Goal: Navigation & Orientation: Find specific page/section

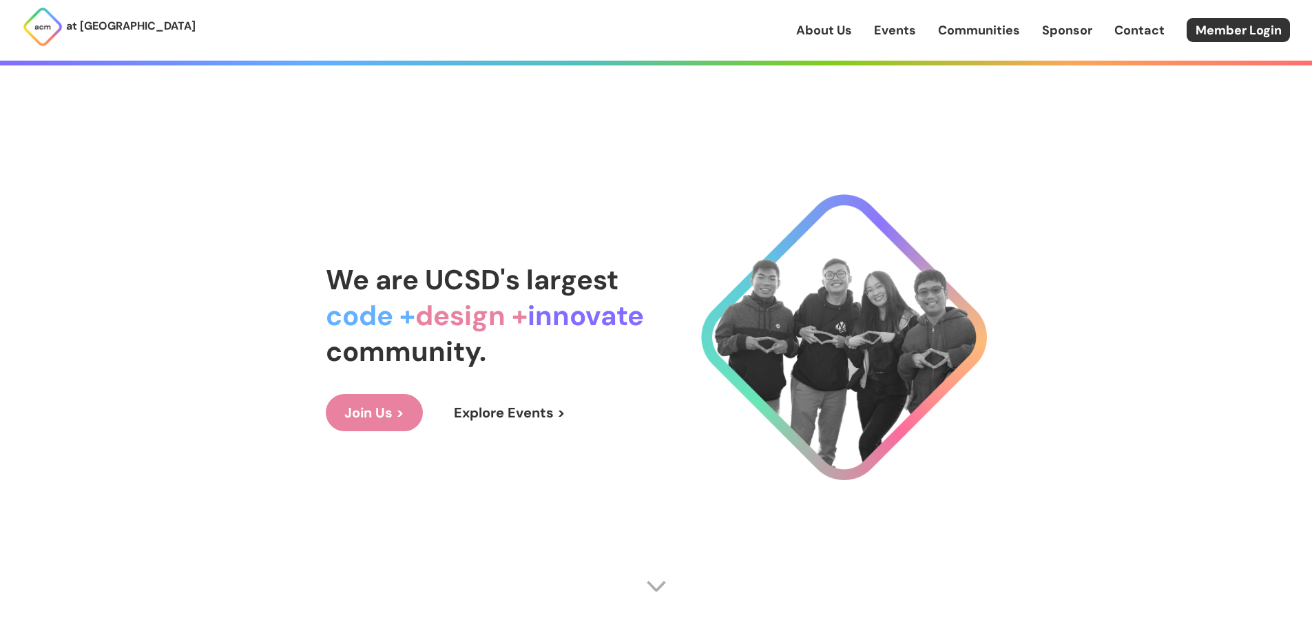
click at [994, 34] on link "Communities" at bounding box center [979, 30] width 82 height 18
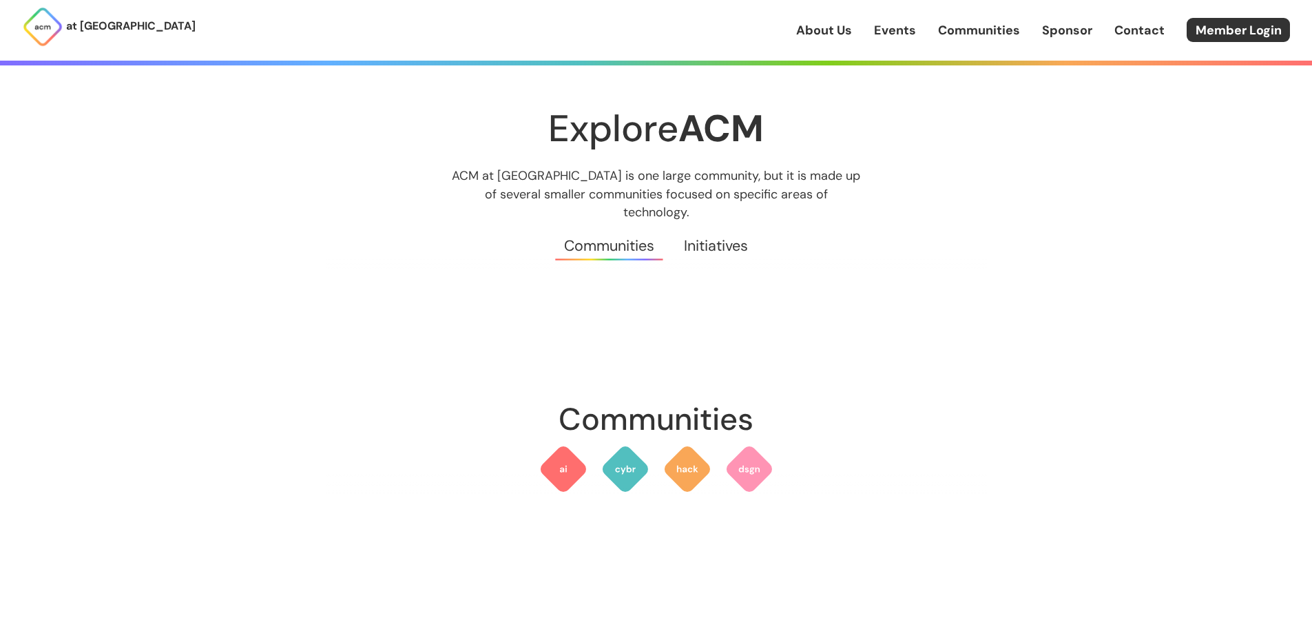
click at [911, 35] on link "Events" at bounding box center [895, 30] width 42 height 18
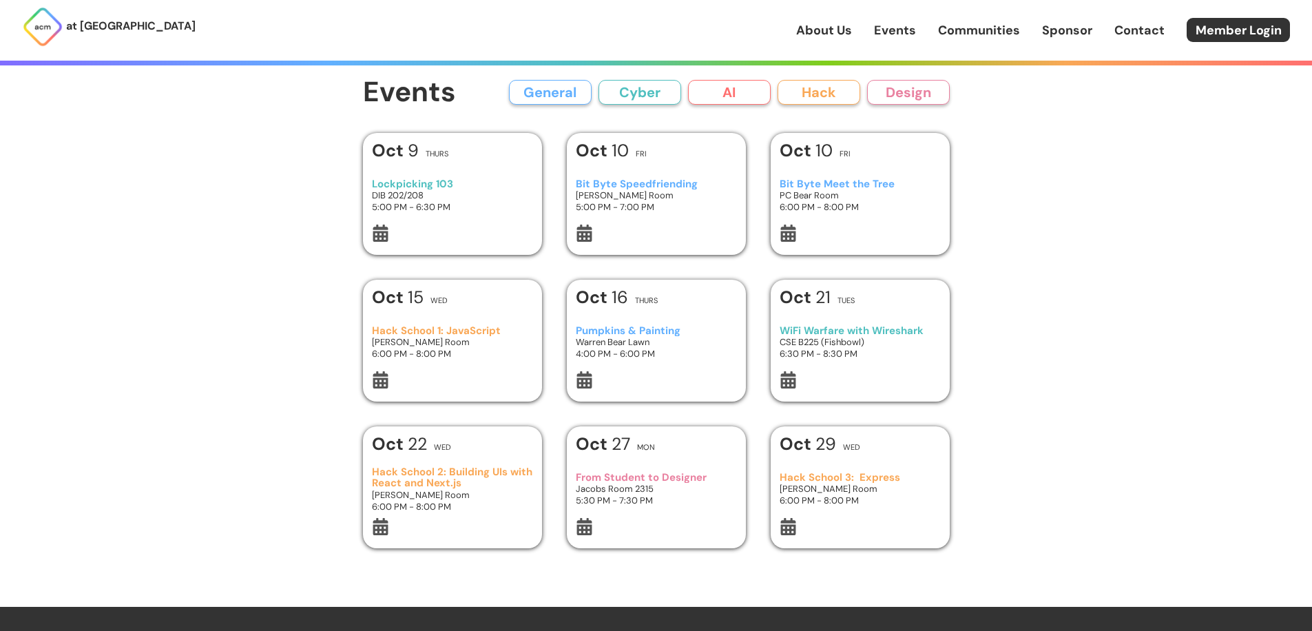
click at [634, 187] on h3 "Bit Byte Speedfriending" at bounding box center [656, 184] width 161 height 12
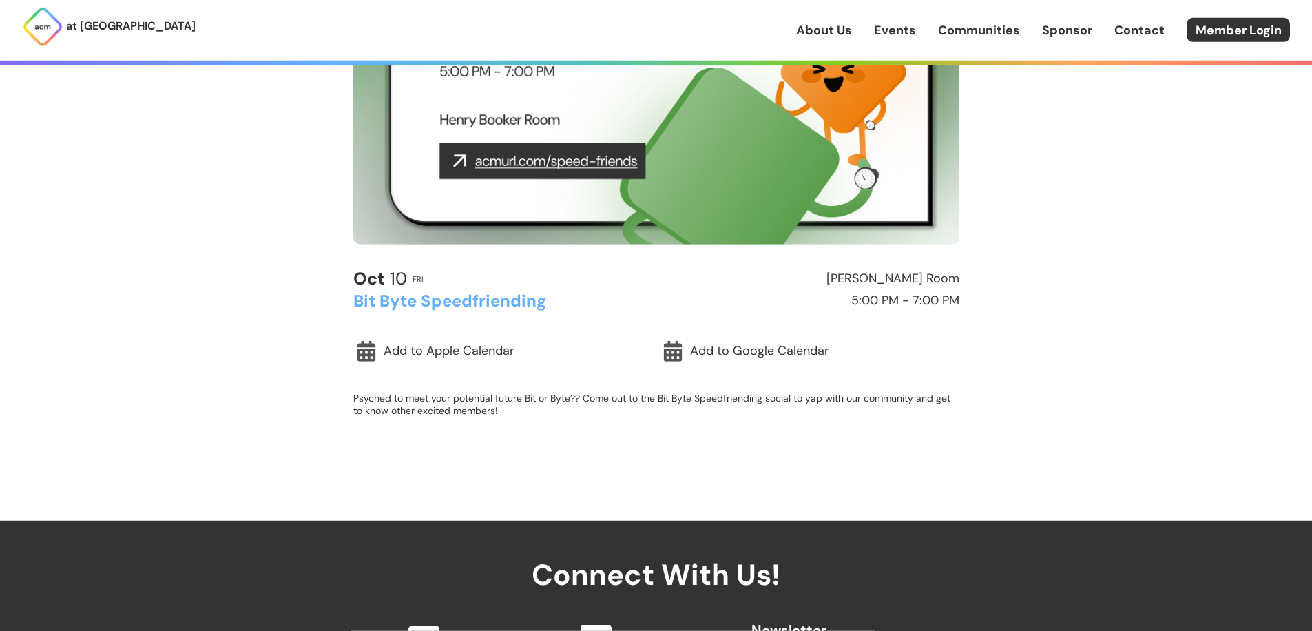
scroll to position [287, 0]
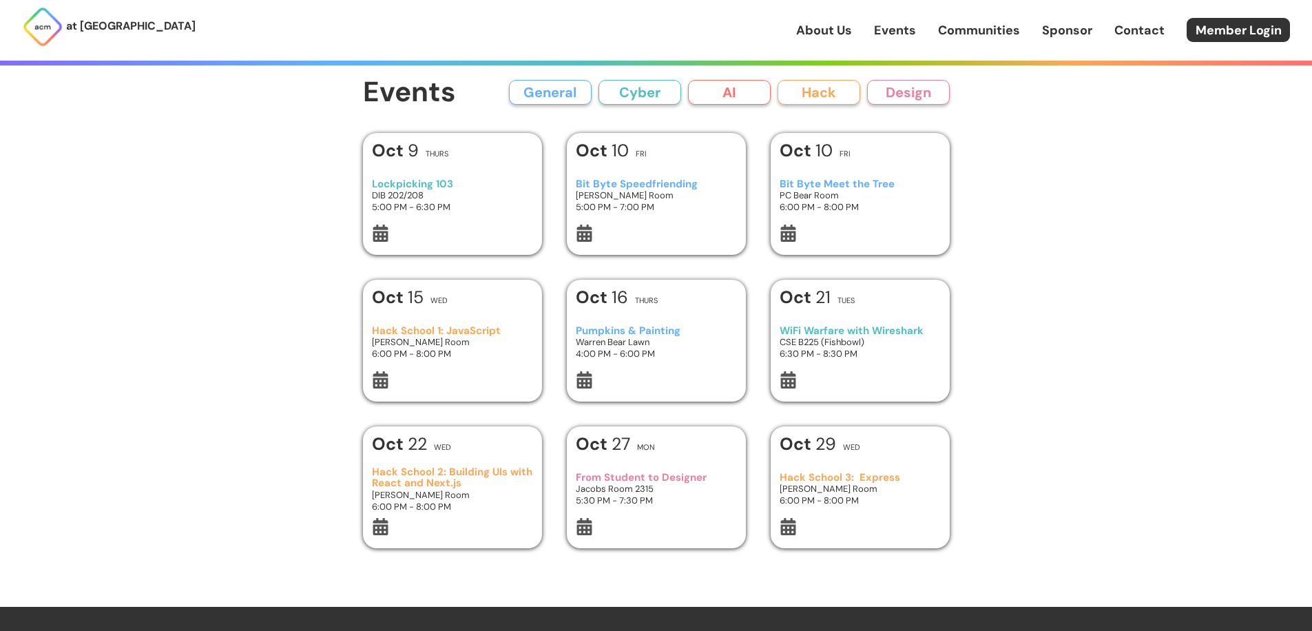
click at [560, 102] on button "General" at bounding box center [550, 92] width 83 height 25
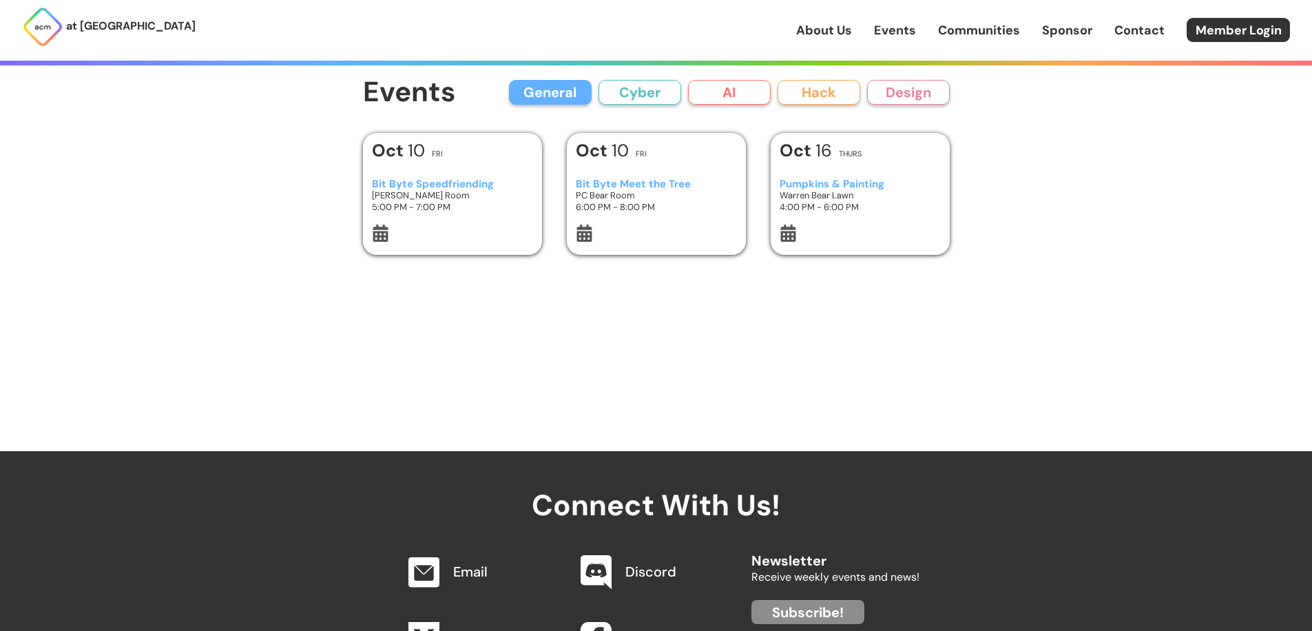
click at [1147, 27] on link "Contact" at bounding box center [1140, 30] width 50 height 18
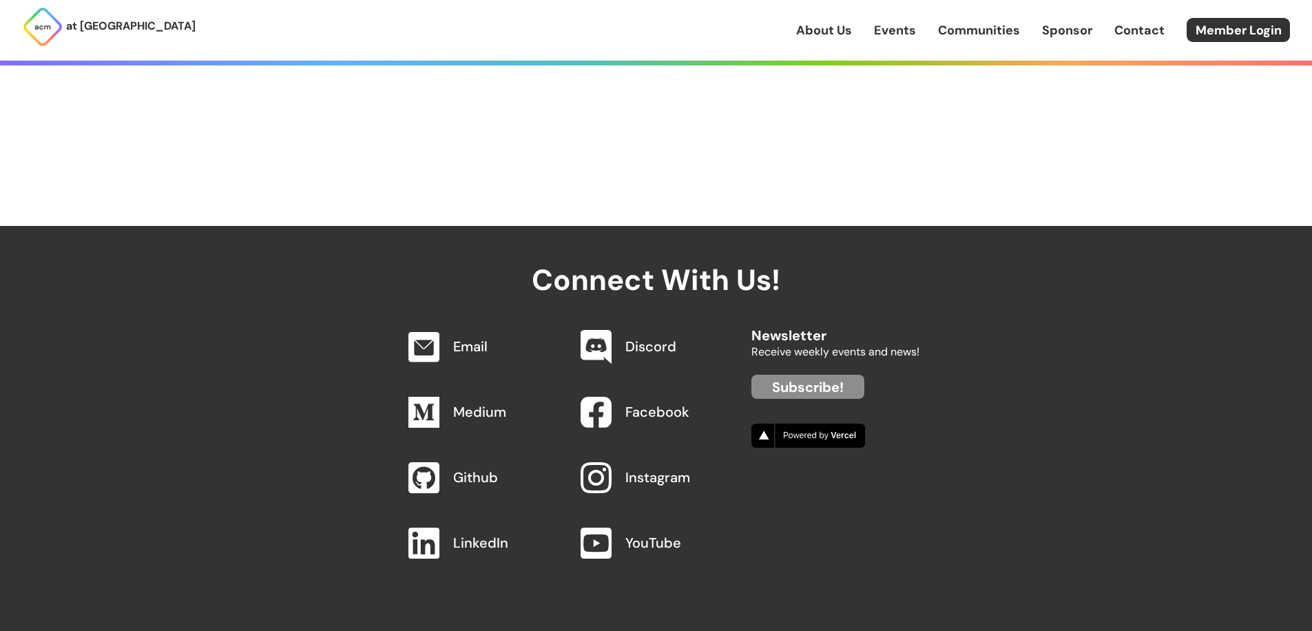
click at [1082, 26] on link "Sponsor" at bounding box center [1067, 30] width 50 height 18
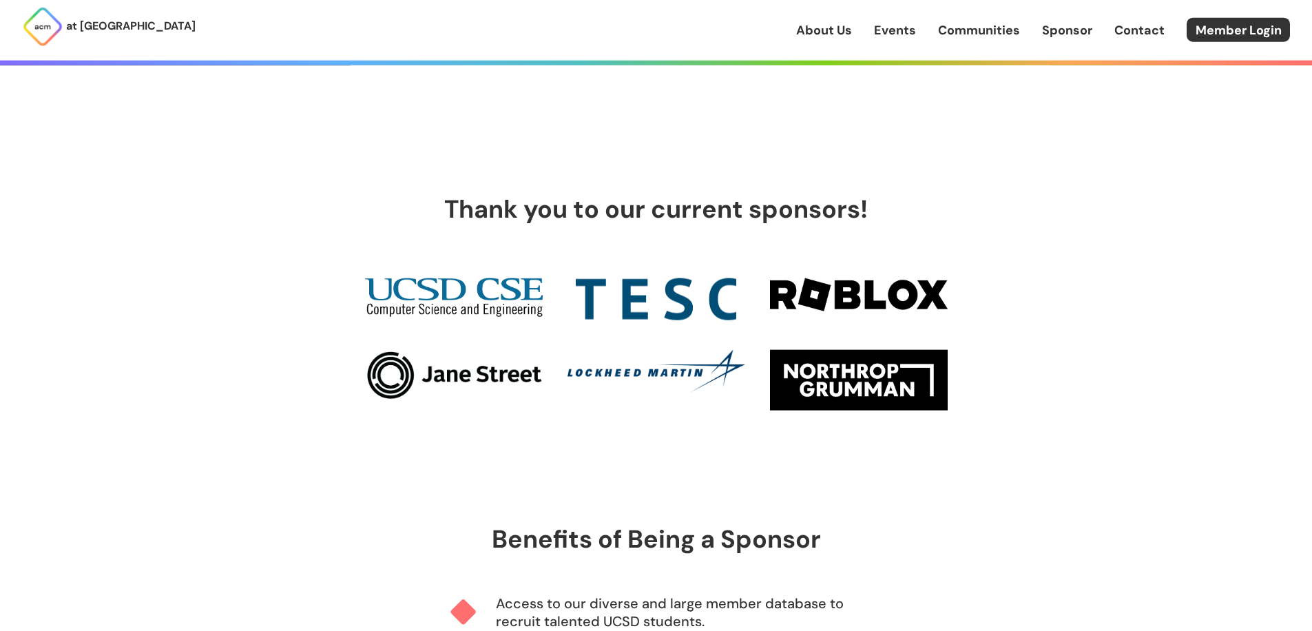
scroll to position [694, 0]
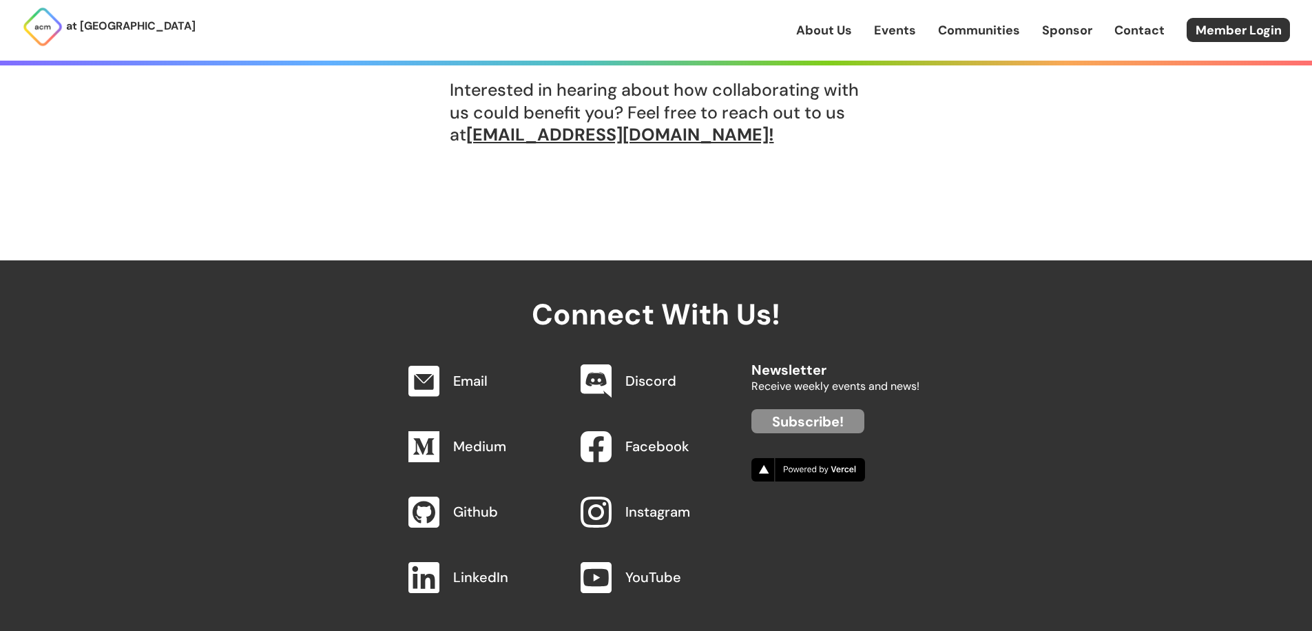
click at [945, 33] on link "Communities" at bounding box center [979, 30] width 82 height 18
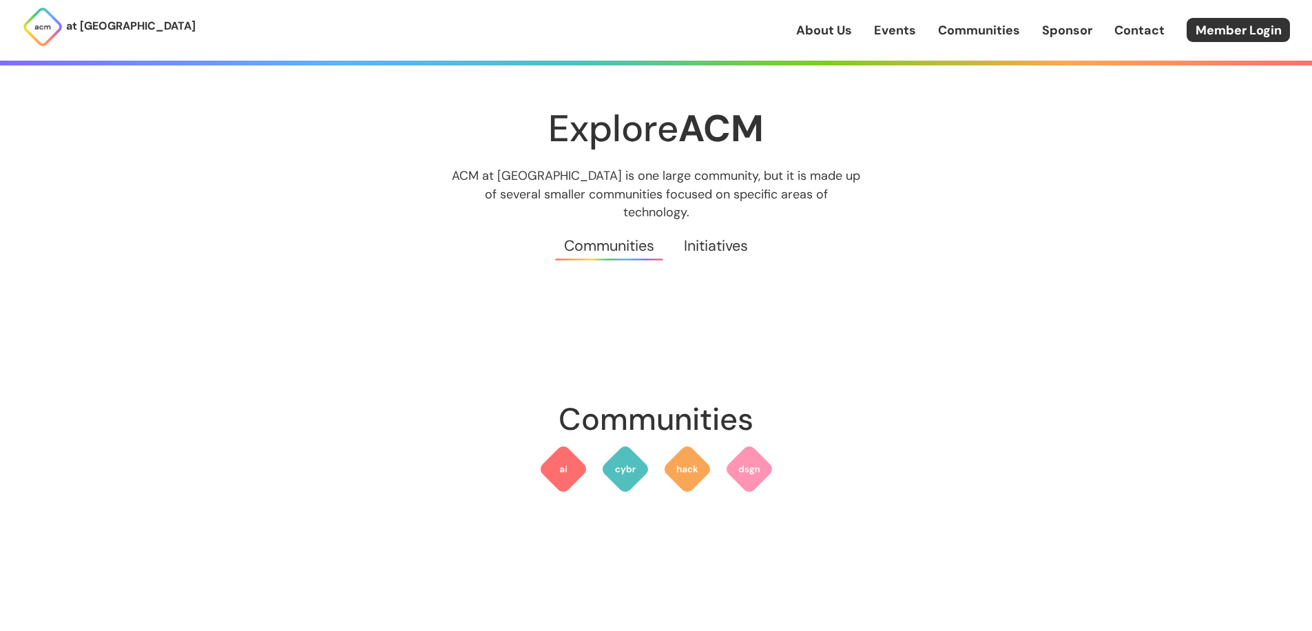
click at [730, 231] on link "Initiatives" at bounding box center [717, 246] width 94 height 50
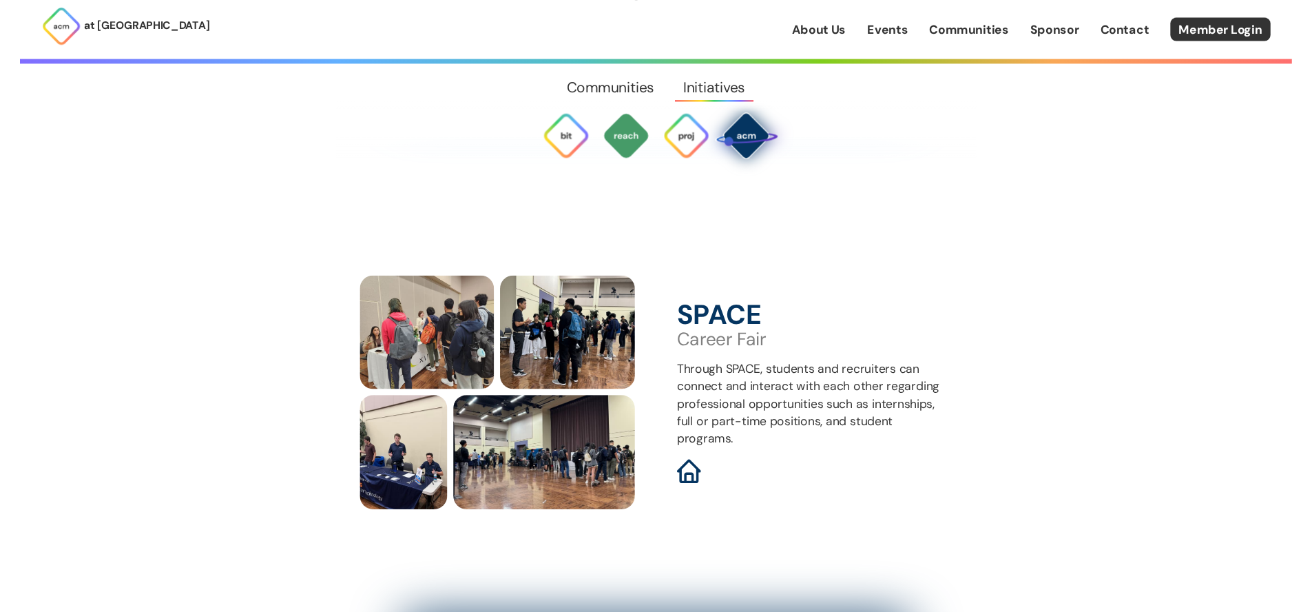
scroll to position [4593, 0]
